Goal: Obtain resource: Download file/media

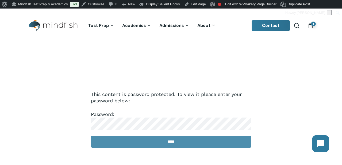
click at [183, 146] on input "*****" at bounding box center [171, 142] width 160 height 12
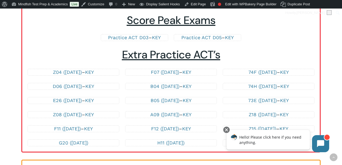
scroll to position [1140, 0]
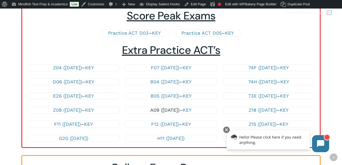
click at [173, 109] on link "A09 ([DATE])" at bounding box center [164, 110] width 29 height 6
click at [190, 109] on link "KEY" at bounding box center [186, 110] width 9 height 6
click at [258, 97] on link "73E ([DATE])" at bounding box center [262, 96] width 29 height 6
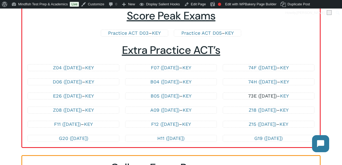
click at [263, 96] on link "73E ([DATE])" at bounding box center [262, 96] width 29 height 6
click at [261, 112] on link "Z18 ([DATE])" at bounding box center [262, 110] width 28 height 6
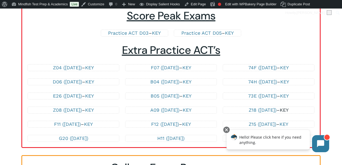
click at [288, 109] on link "KEY" at bounding box center [283, 110] width 9 height 6
